Goal: Task Accomplishment & Management: Use online tool/utility

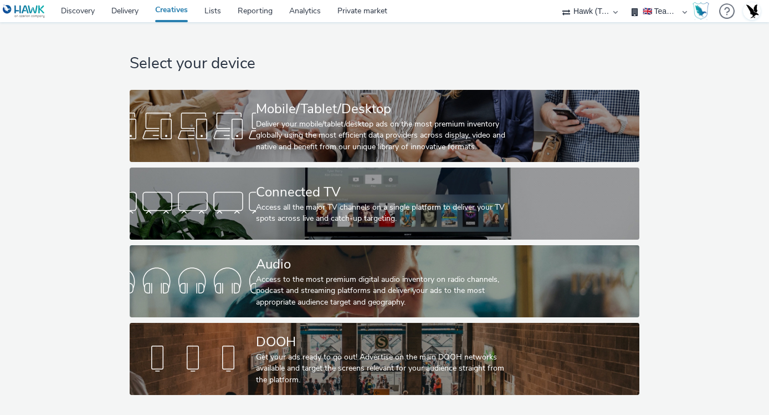
select select "2fc77e36-bb93-4aa3-9dff-dcb08e02eac6"
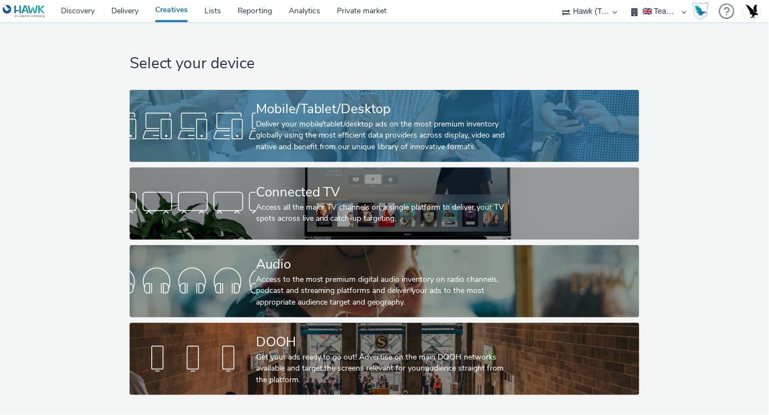
click at [607, 136] on link "Mobile/Tablet/Desktop Deliver your mobile/tablet/desktop ads on the most premiu…" at bounding box center [385, 126] width 510 height 72
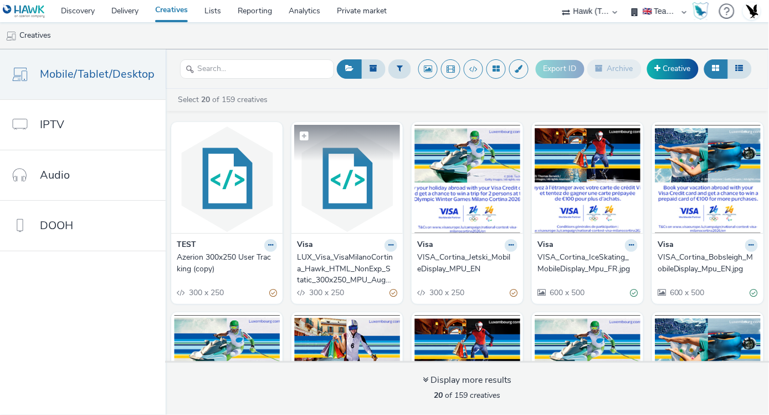
click at [393, 229] on img at bounding box center [347, 179] width 106 height 108
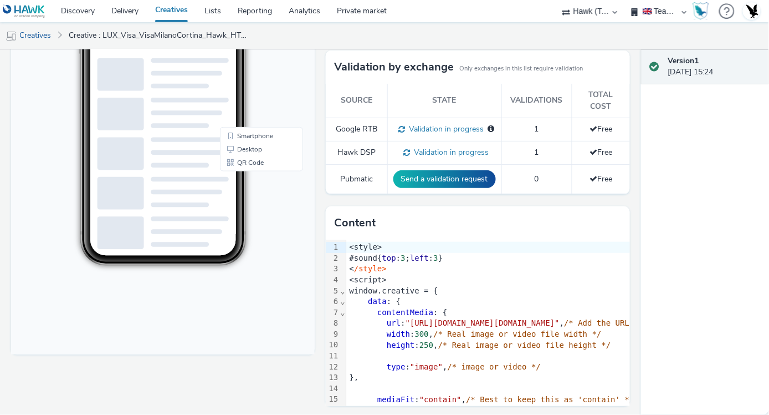
scroll to position [236, 0]
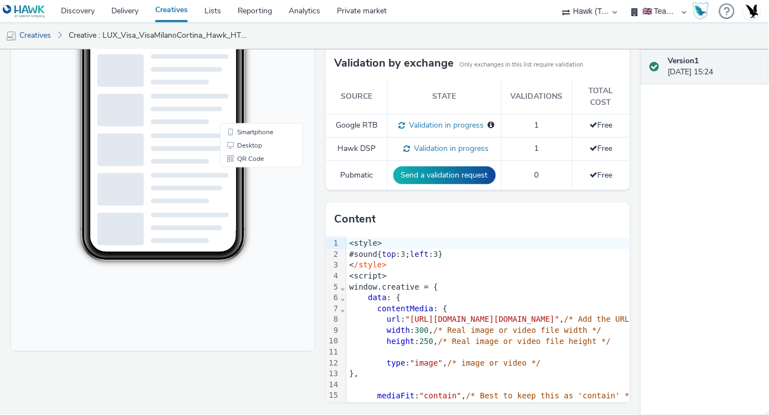
click at [560, 381] on div at bounding box center [605, 384] width 518 height 11
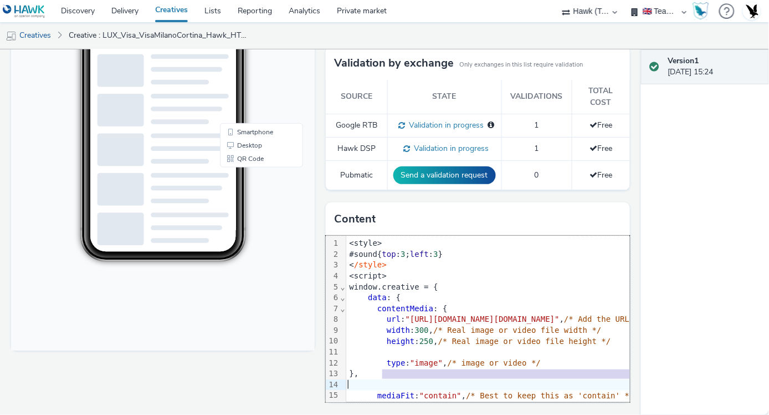
drag, startPoint x: 565, startPoint y: 373, endPoint x: 566, endPoint y: 388, distance: 15.6
click at [566, 388] on div "<style> #sound{ top : 3 ; left : 3 } < /style> <script> window.creative = { dat…" at bounding box center [770, 412] width 849 height 352
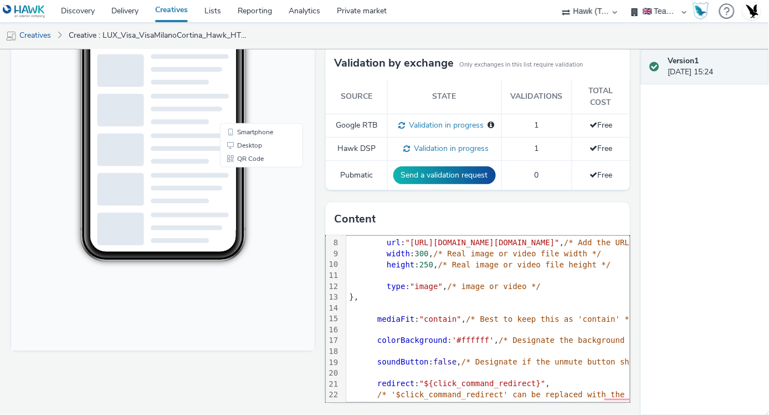
scroll to position [196, 0]
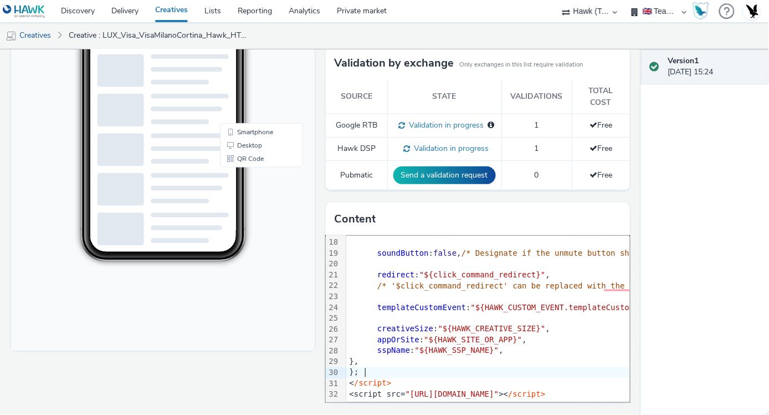
click at [587, 367] on div "};" at bounding box center [770, 372] width 849 height 11
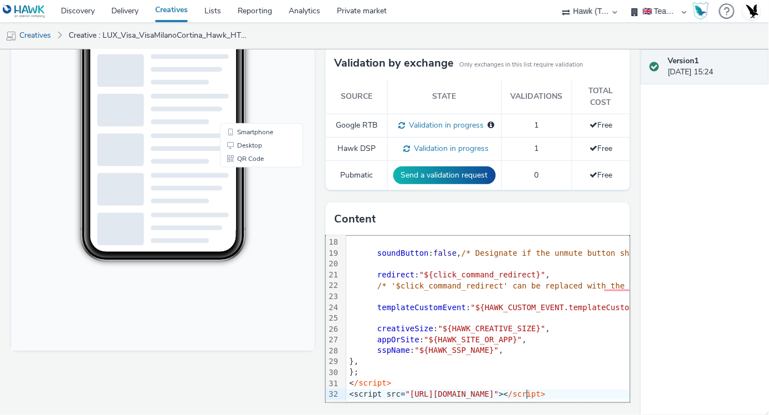
click at [499, 390] on span ""[URL][DOMAIN_NAME]"" at bounding box center [453, 394] width 94 height 9
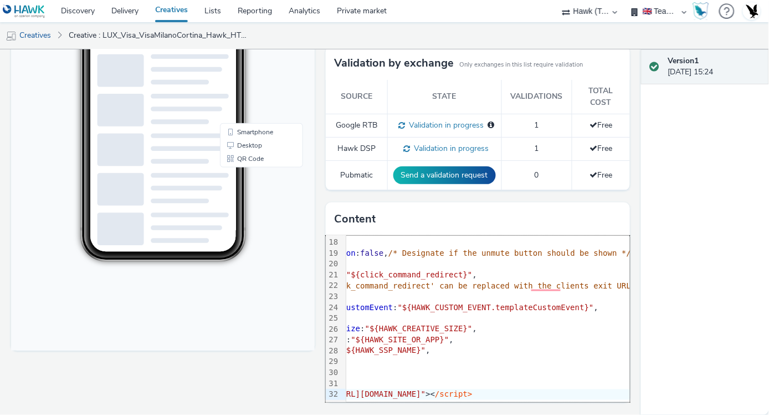
scroll to position [196, 95]
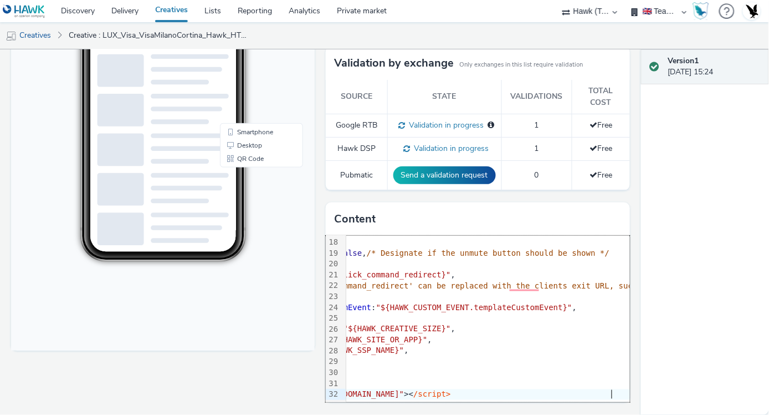
click at [451, 390] on span "/script>" at bounding box center [431, 394] width 37 height 9
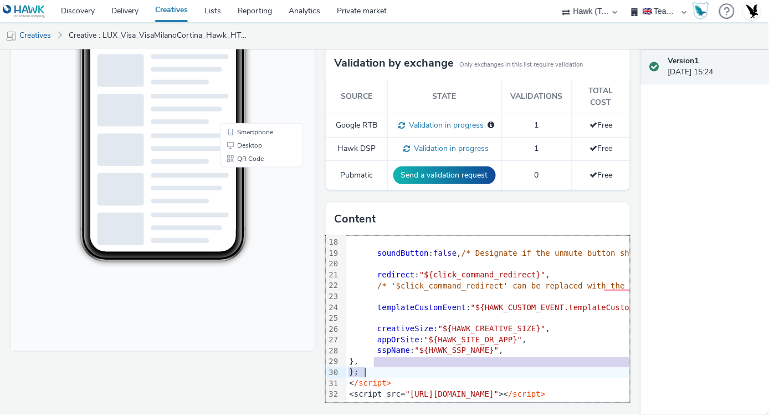
click at [608, 357] on div "<style> #sound{ top : 3 ; left : 3 } < /style> <script> window.creative = { dat…" at bounding box center [770, 226] width 849 height 352
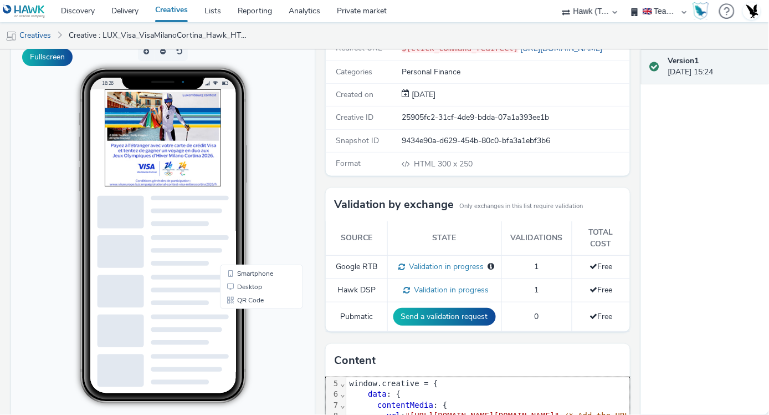
scroll to position [0, 0]
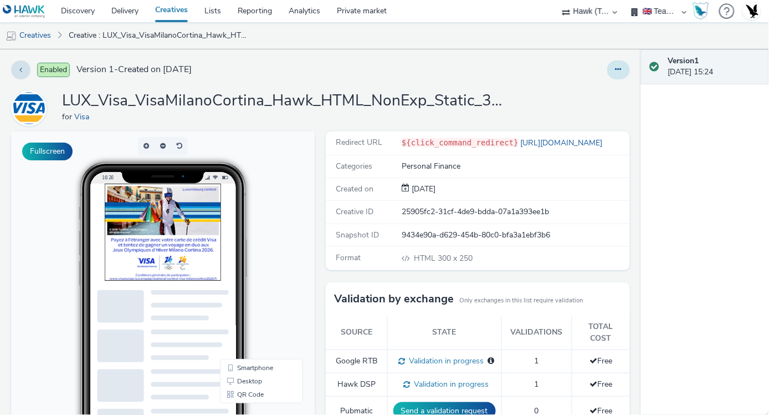
click at [613, 73] on button at bounding box center [618, 69] width 23 height 19
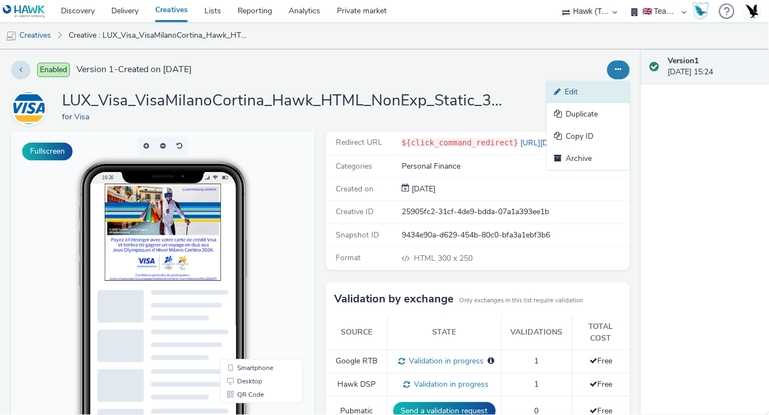
click at [589, 84] on link "Edit" at bounding box center [588, 92] width 83 height 22
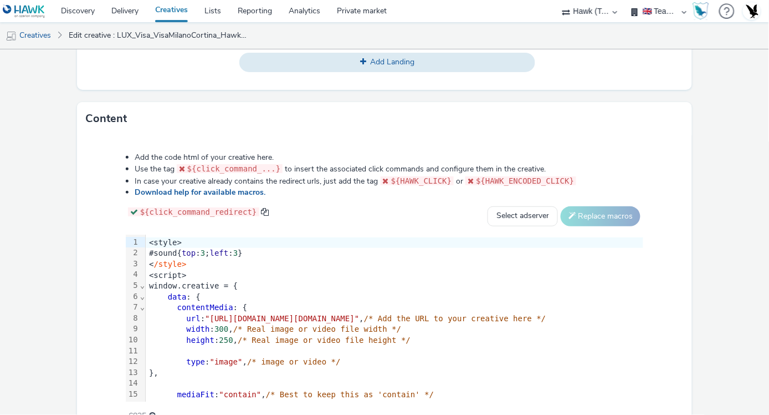
scroll to position [513, 0]
click at [485, 356] on div "type : "image" , /* image or video */" at bounding box center [405, 360] width 518 height 11
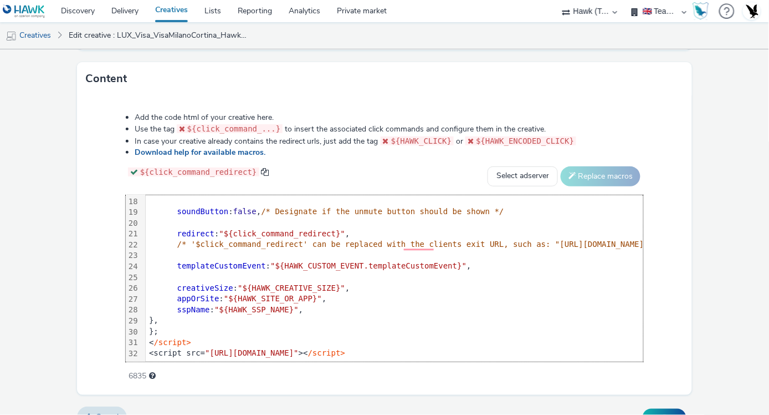
scroll to position [572, 0]
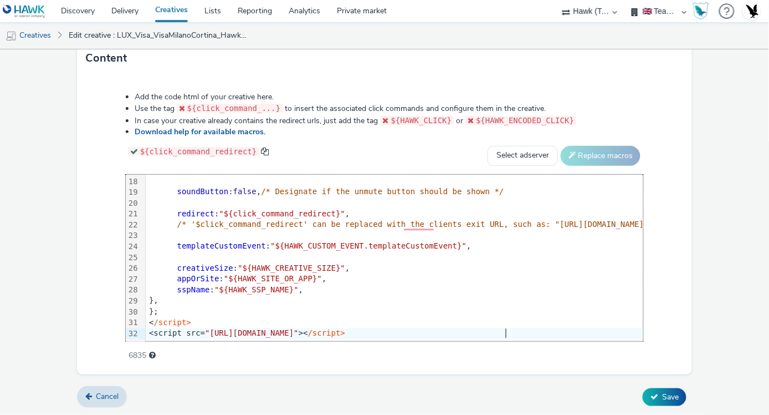
click at [508, 328] on div "<script src= "[URL][DOMAIN_NAME]" >< /script>" at bounding box center [570, 333] width 849 height 11
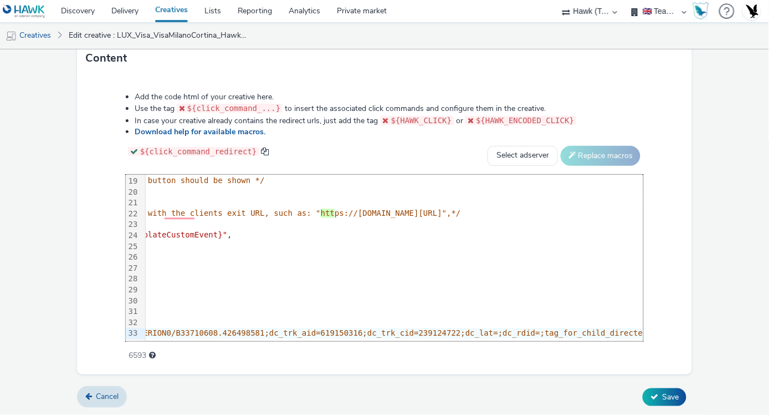
scroll to position [207, 0]
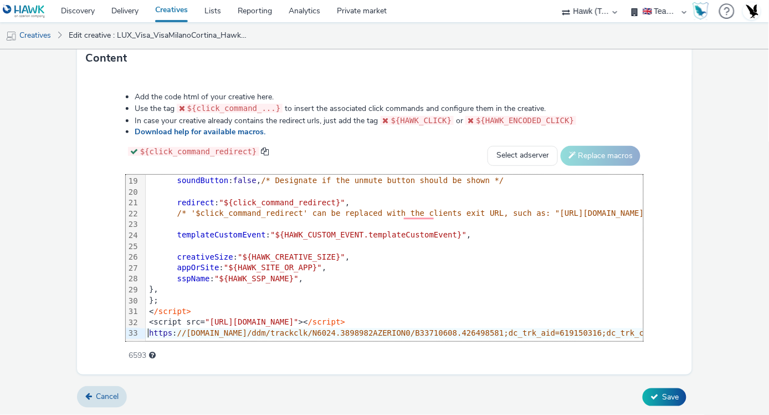
drag, startPoint x: 145, startPoint y: 323, endPoint x: 40, endPoint y: 317, distance: 104.9
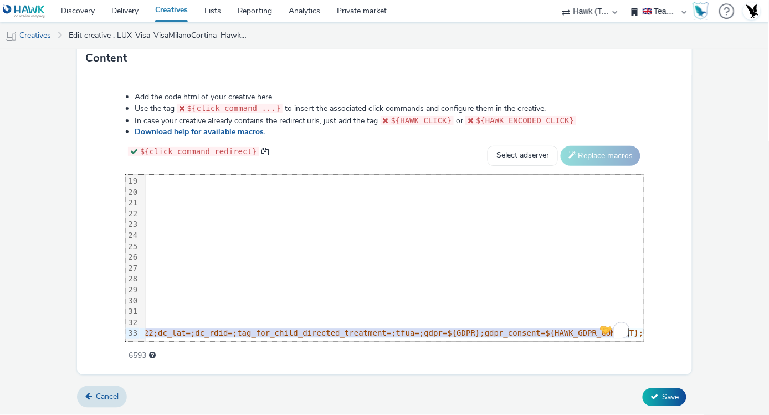
scroll to position [207, 552]
drag, startPoint x: 146, startPoint y: 319, endPoint x: 648, endPoint y: 346, distance: 503.3
click at [648, 346] on div "Add the code html of your creative here. Use the tag ${click_command_...} to in…" at bounding box center [384, 220] width 597 height 273
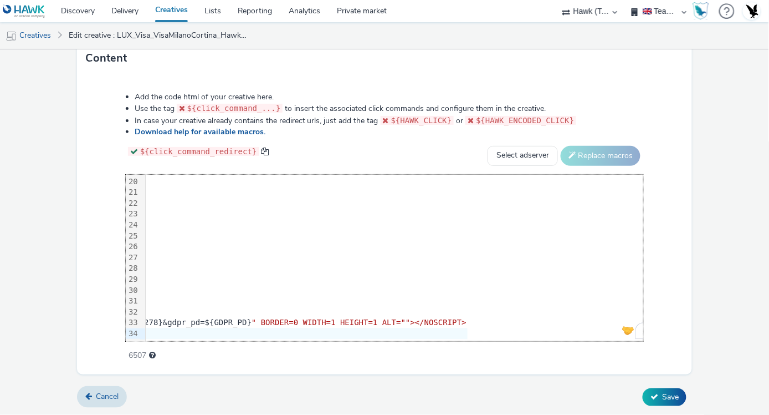
scroll to position [217, 914]
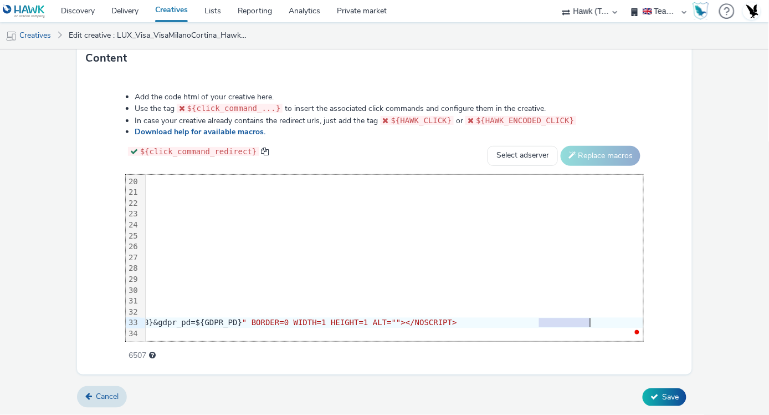
drag, startPoint x: 522, startPoint y: 316, endPoint x: 572, endPoint y: 316, distance: 49.9
drag, startPoint x: 345, startPoint y: 313, endPoint x: 267, endPoint y: 311, distance: 77.6
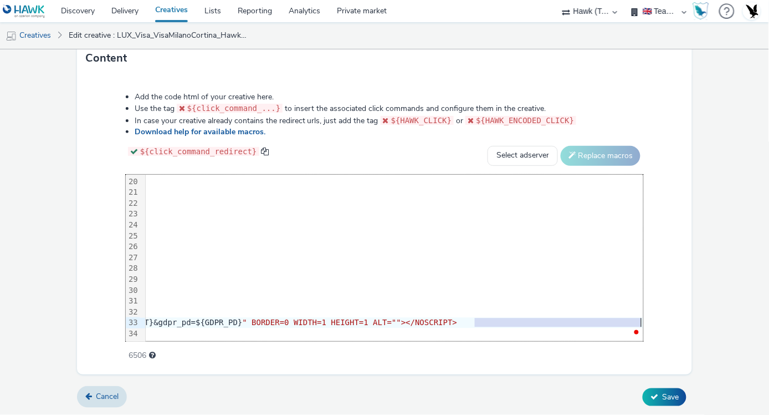
drag, startPoint x: 462, startPoint y: 309, endPoint x: 632, endPoint y: 310, distance: 170.1
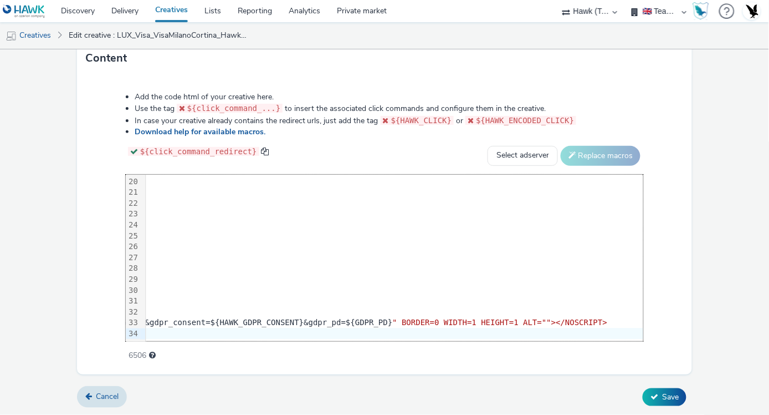
scroll to position [217, 754]
click at [643, 390] on button "Save" at bounding box center [665, 397] width 44 height 18
